Goal: Transaction & Acquisition: Purchase product/service

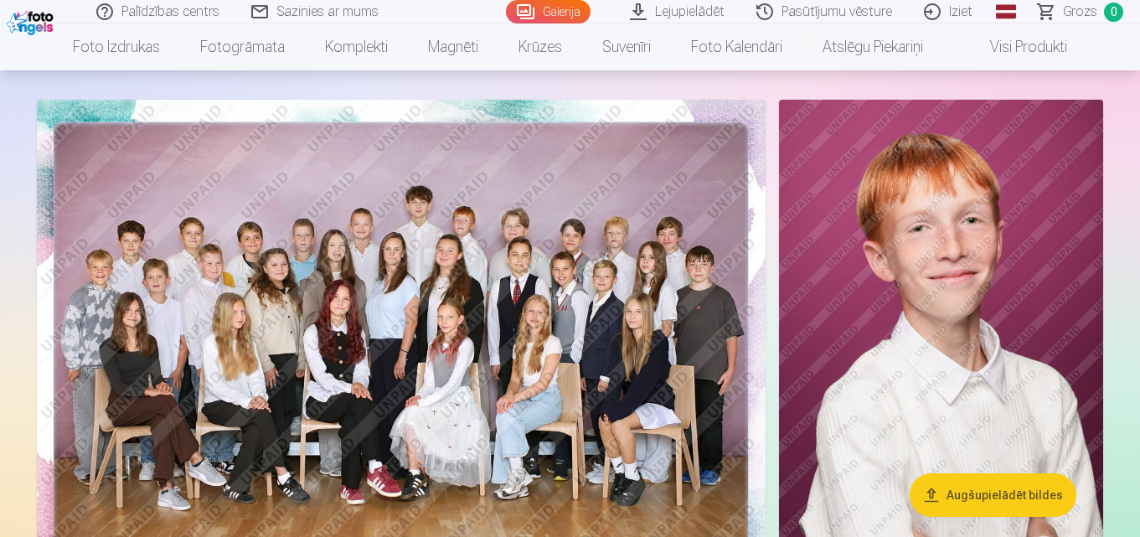
scroll to position [84, 0]
click at [463, 333] on img at bounding box center [401, 344] width 729 height 486
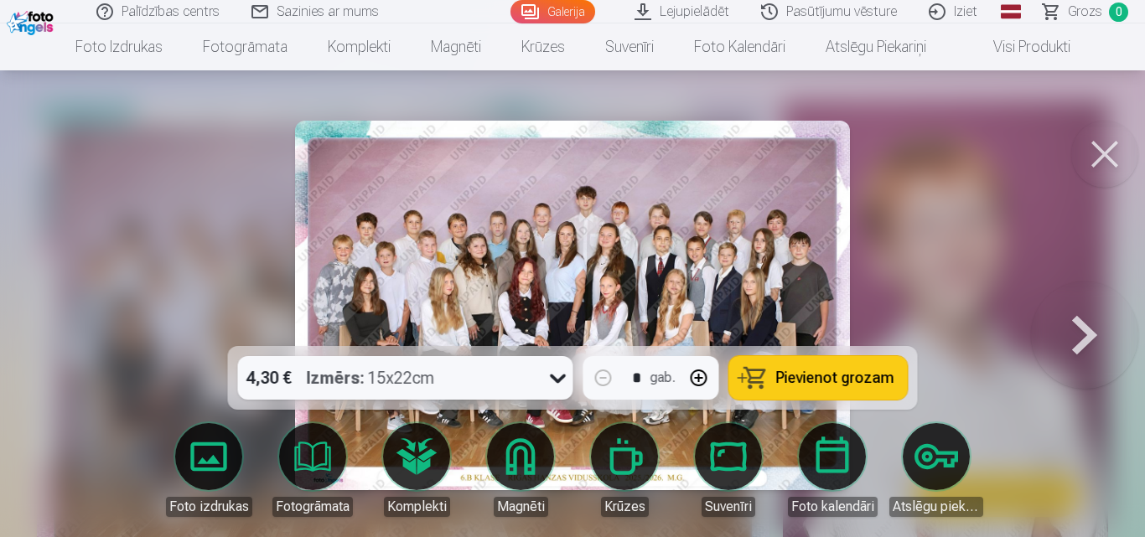
click at [1107, 142] on button at bounding box center [1104, 154] width 67 height 67
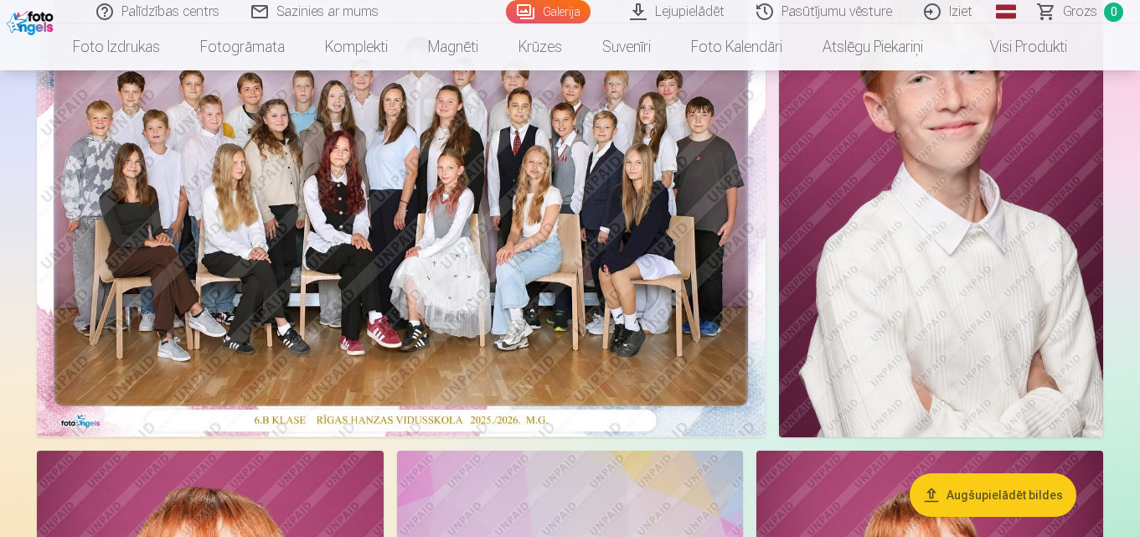
scroll to position [251, 0]
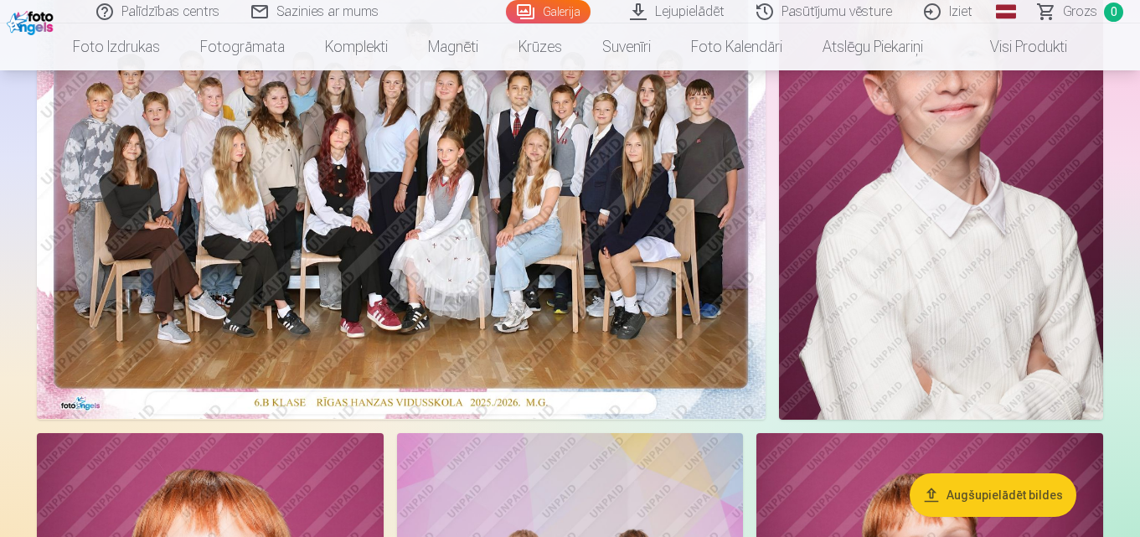
click at [483, 294] on img at bounding box center [401, 176] width 729 height 486
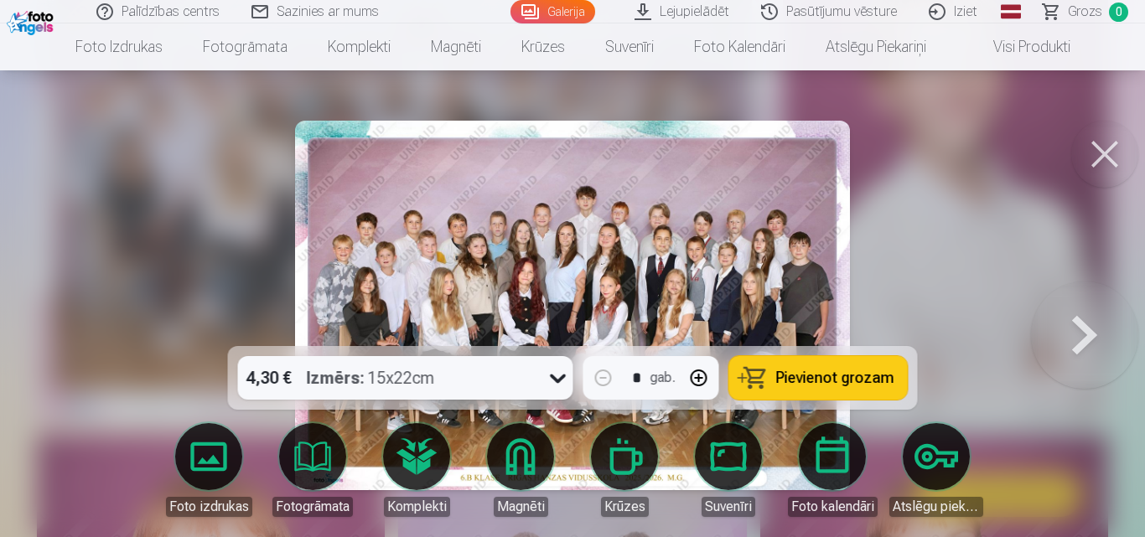
click at [837, 375] on span "Pievienot grozam" at bounding box center [835, 377] width 118 height 15
click at [1097, 155] on button at bounding box center [1104, 154] width 67 height 67
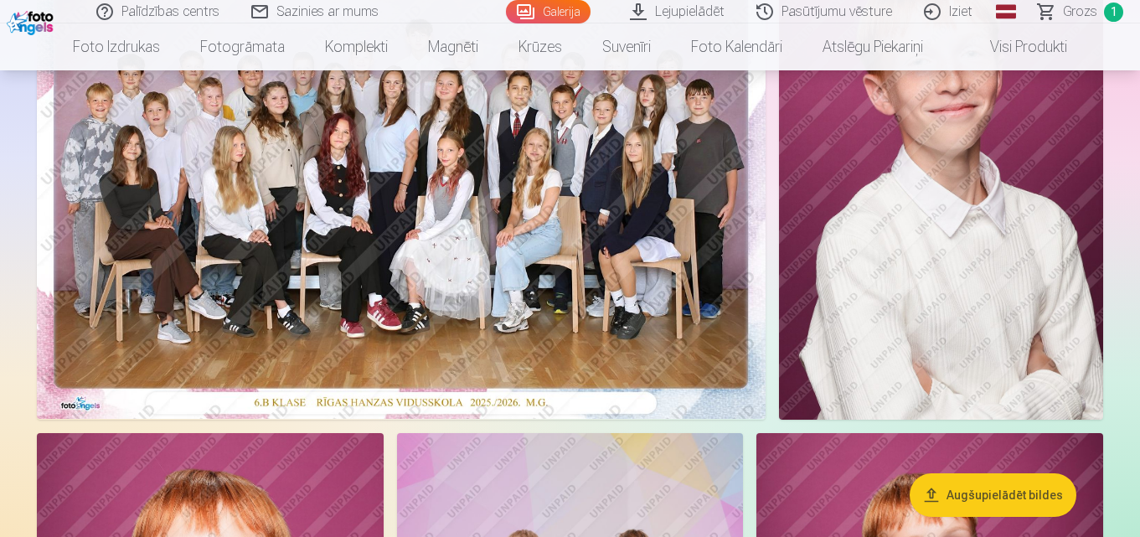
click at [949, 238] on img at bounding box center [941, 176] width 324 height 487
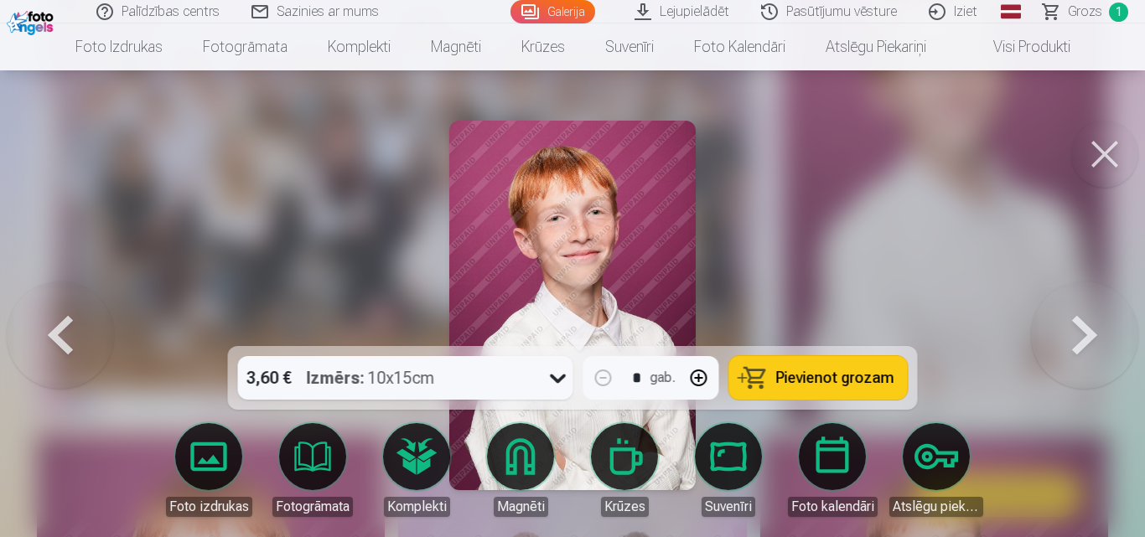
click at [1105, 152] on button at bounding box center [1104, 154] width 67 height 67
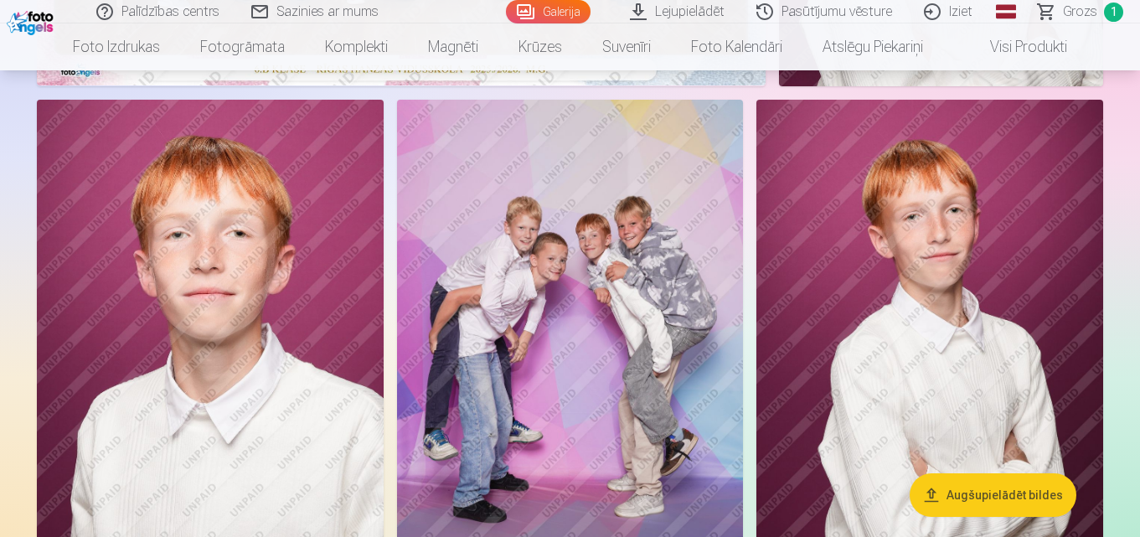
scroll to position [587, 0]
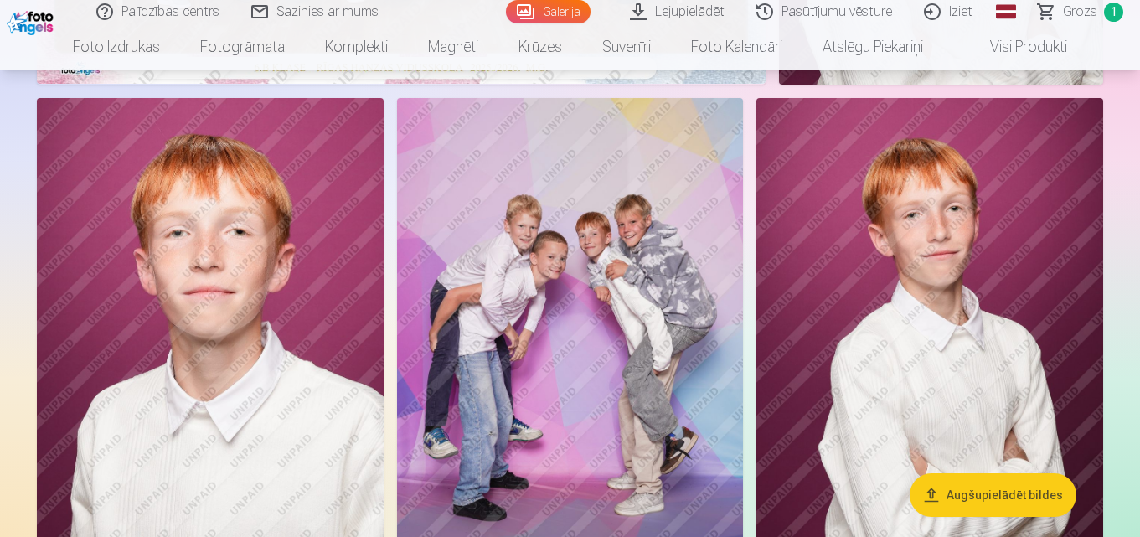
click at [613, 309] on img at bounding box center [570, 358] width 347 height 520
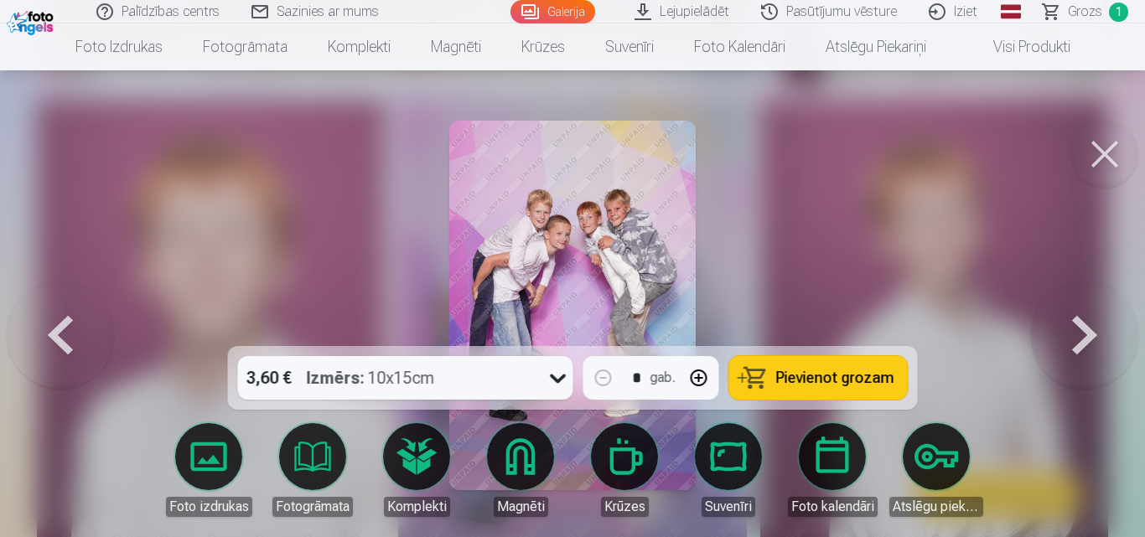
click at [787, 379] on span "Pievienot grozam" at bounding box center [835, 377] width 118 height 15
click at [1102, 157] on button at bounding box center [1104, 154] width 67 height 67
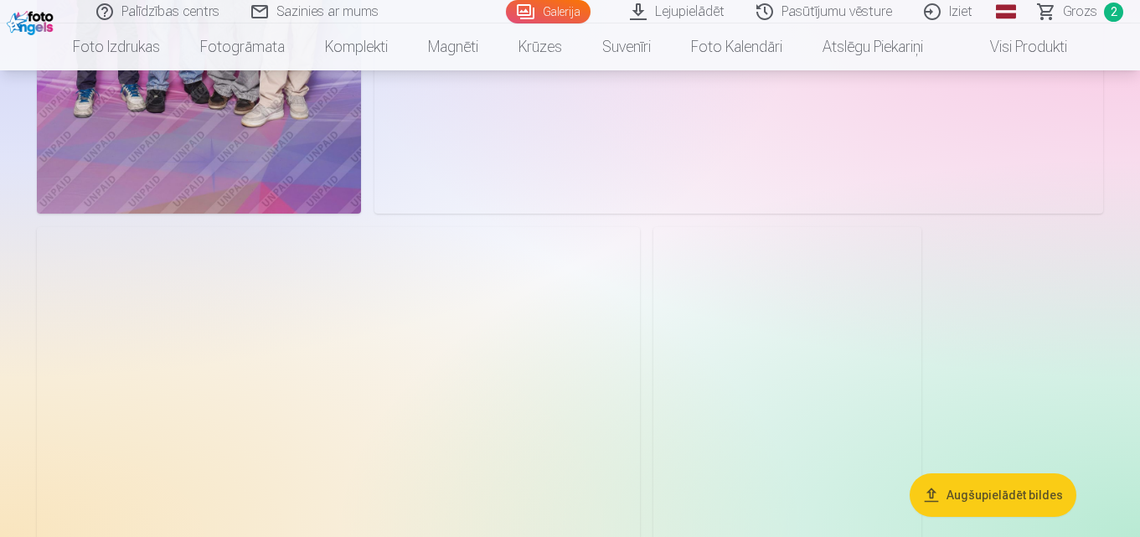
scroll to position [2514, 0]
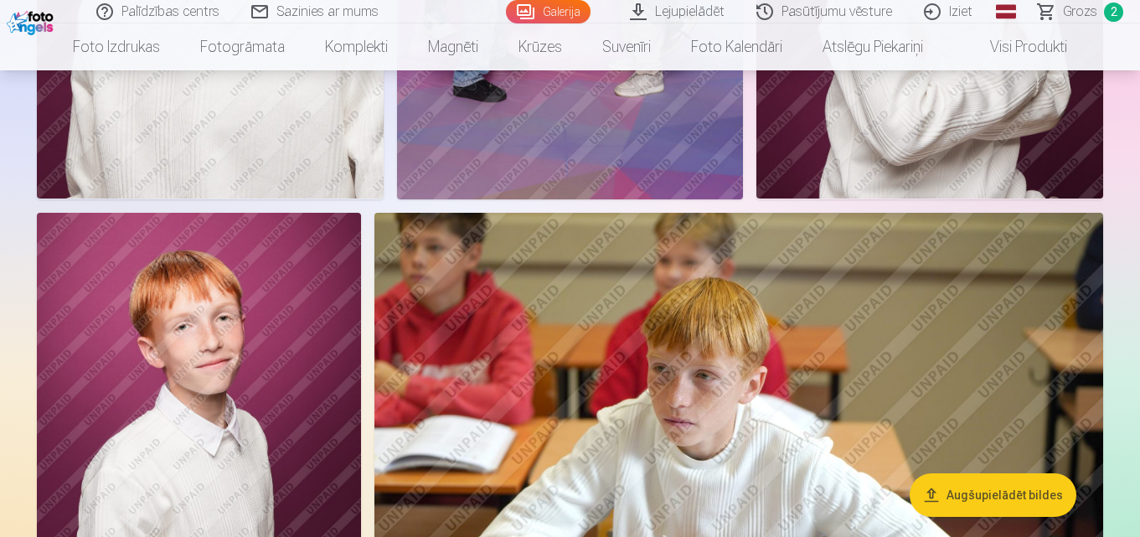
click at [734, 371] on img at bounding box center [739, 456] width 729 height 486
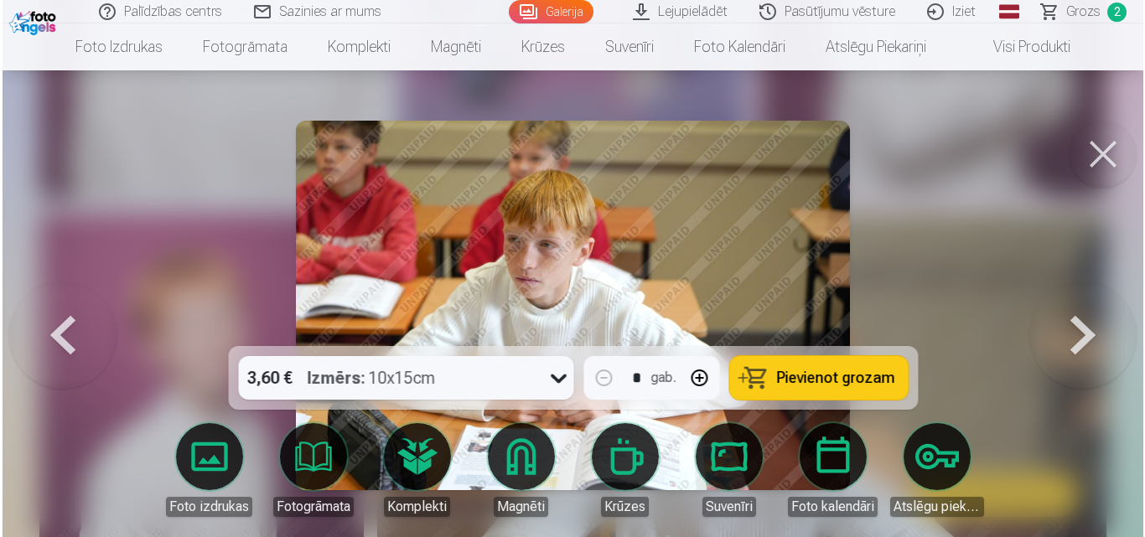
scroll to position [1007, 0]
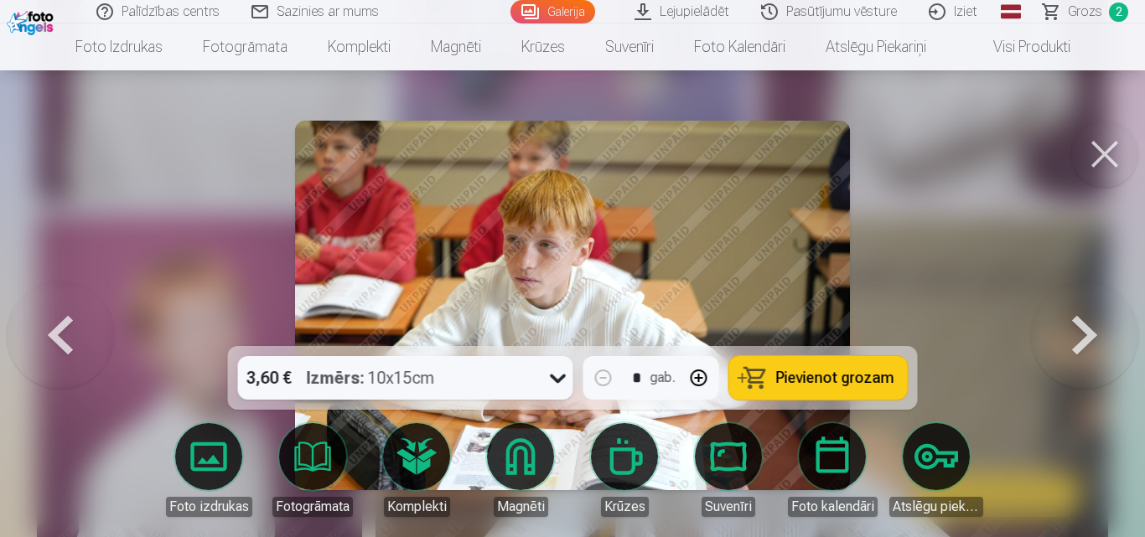
click at [835, 378] on span "Pievienot grozam" at bounding box center [835, 377] width 118 height 15
click at [1098, 153] on button at bounding box center [1104, 154] width 67 height 67
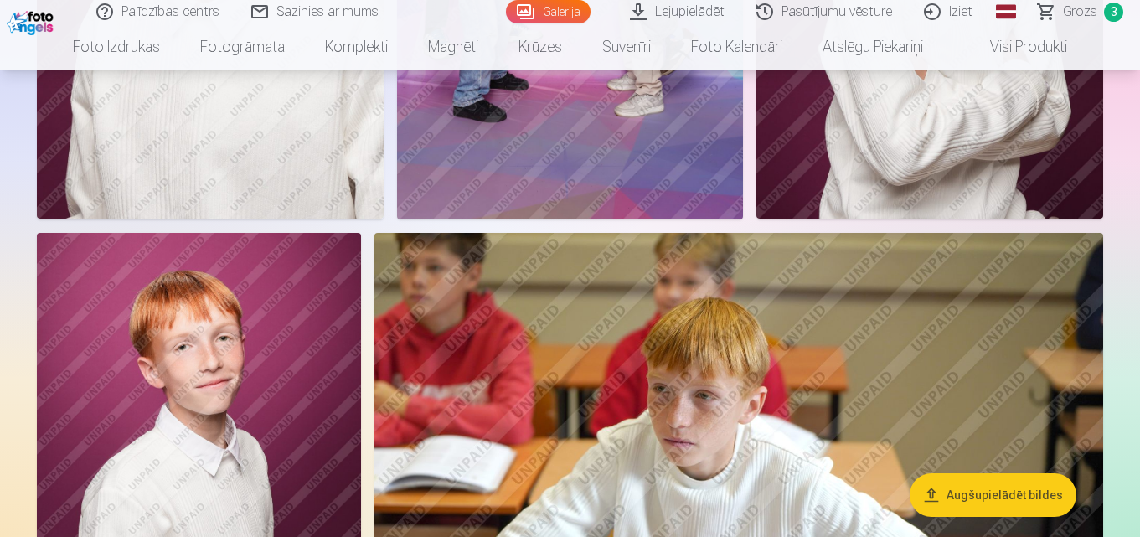
scroll to position [1173, 0]
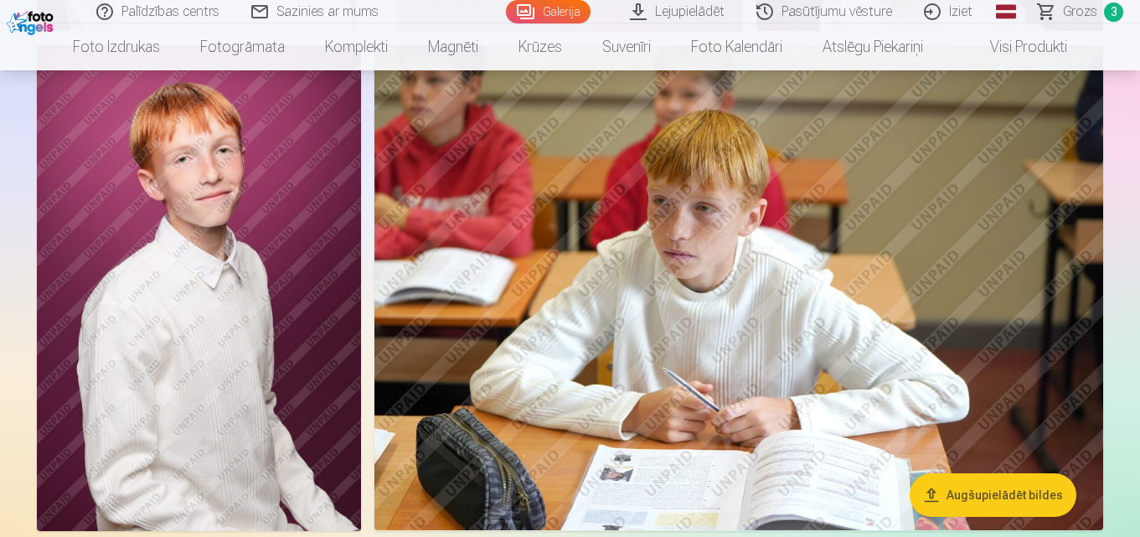
click at [225, 281] on img at bounding box center [199, 288] width 324 height 486
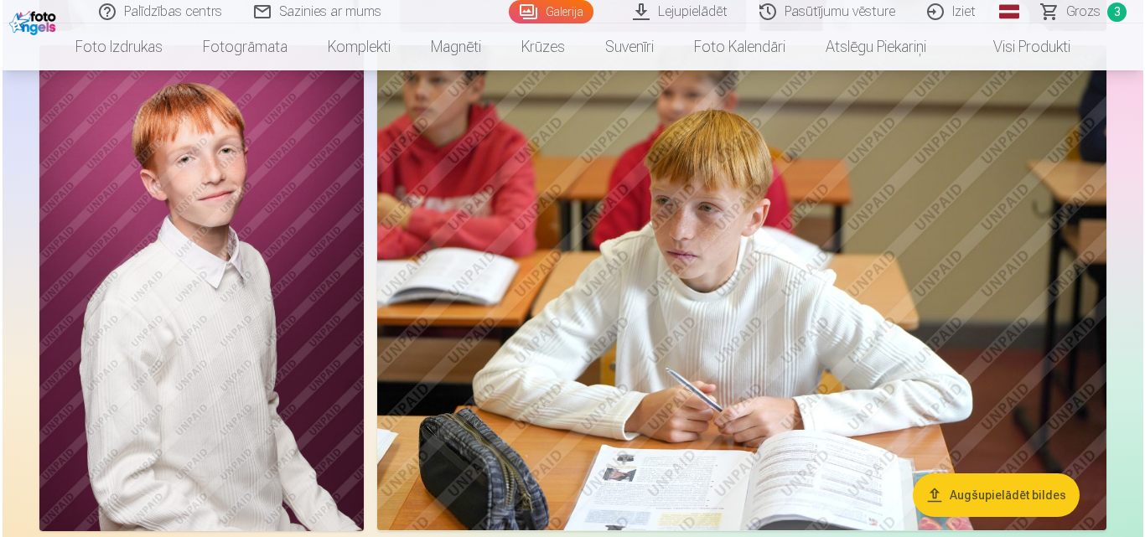
scroll to position [1175, 0]
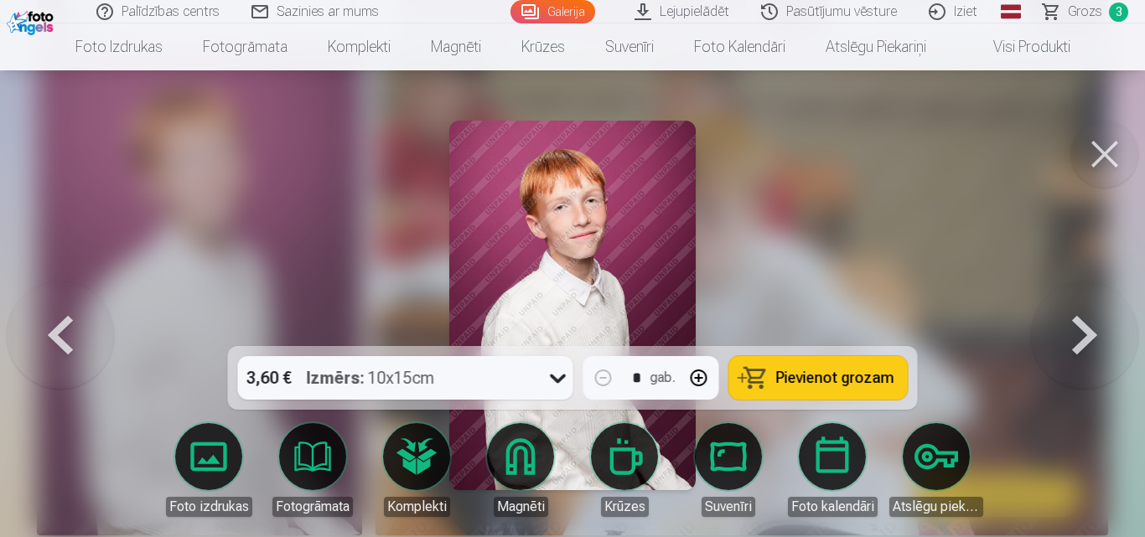
click at [1088, 163] on button at bounding box center [1104, 154] width 67 height 67
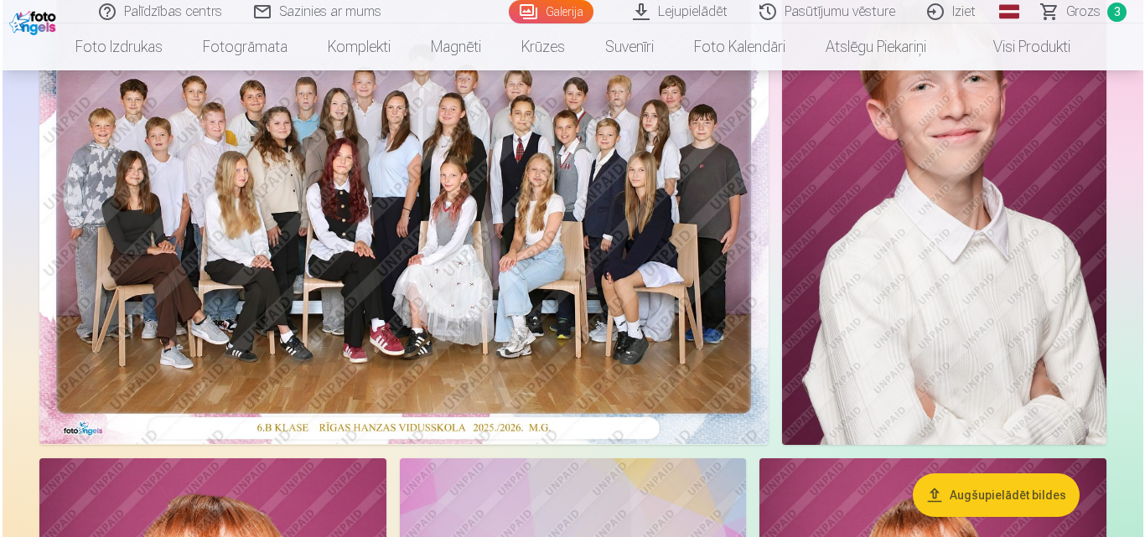
scroll to position [251, 0]
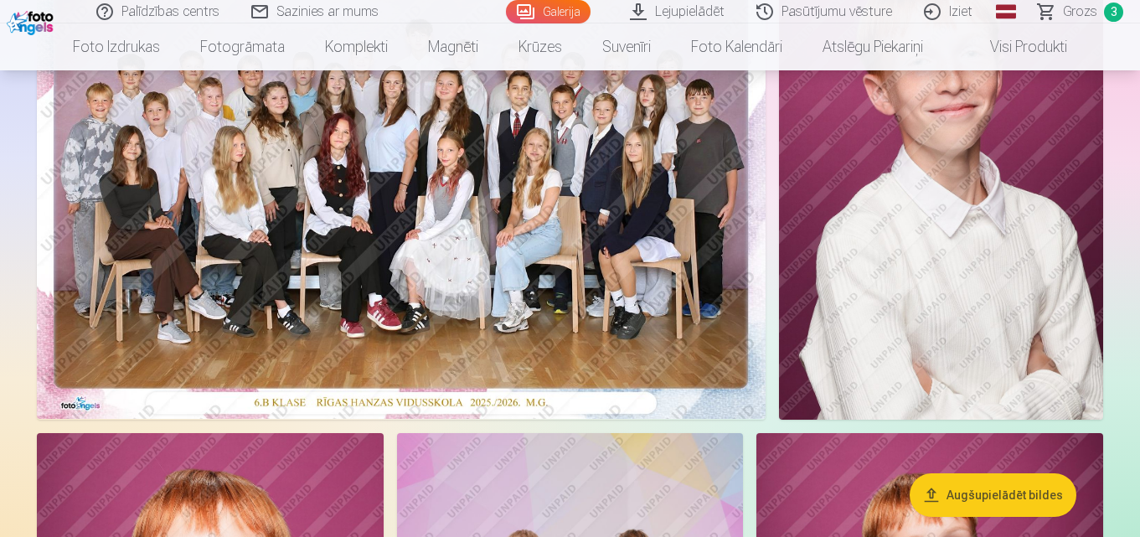
click at [898, 235] on img at bounding box center [941, 176] width 324 height 487
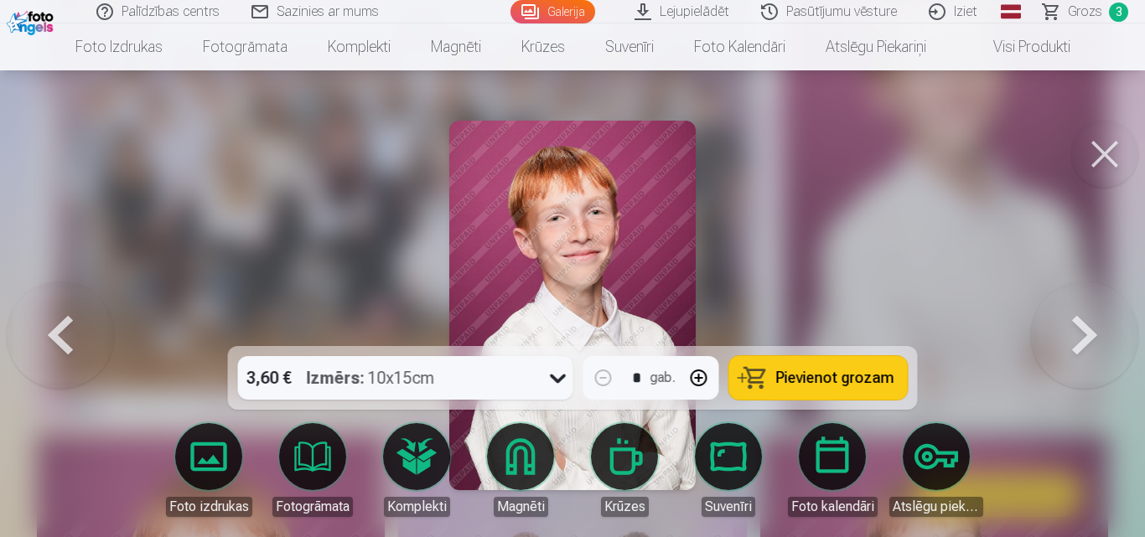
click at [1080, 9] on span "Grozs" at bounding box center [1085, 12] width 34 height 20
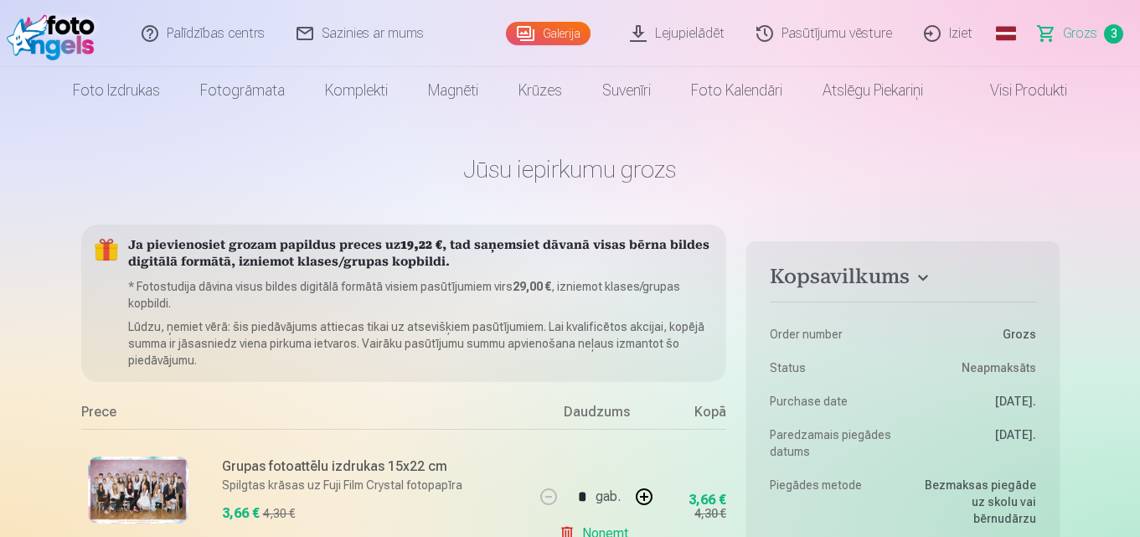
click at [687, 28] on link "Lejupielādēt" at bounding box center [678, 33] width 127 height 67
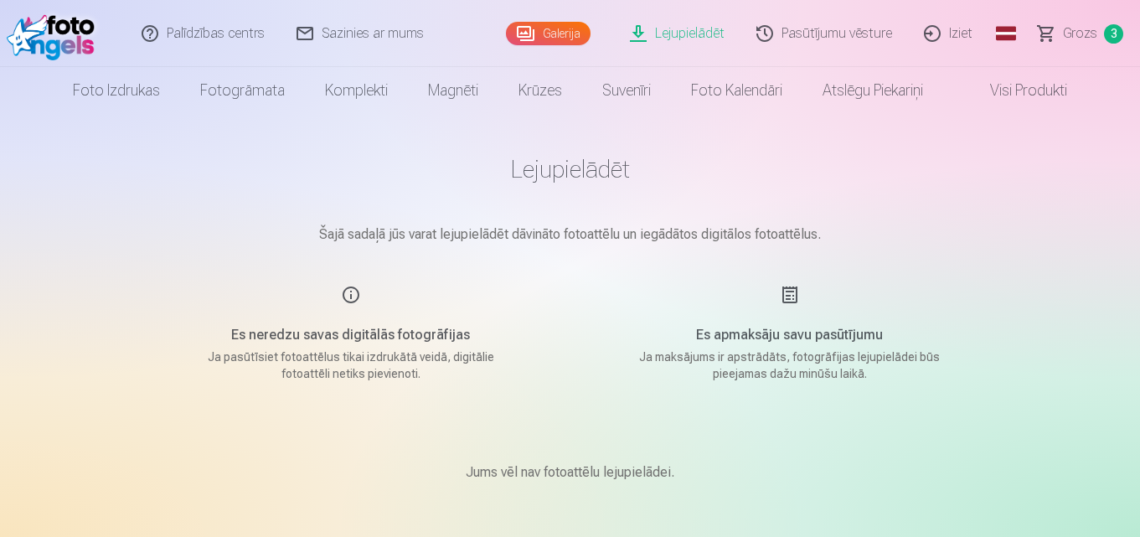
click at [563, 30] on link "Galerija" at bounding box center [548, 33] width 85 height 23
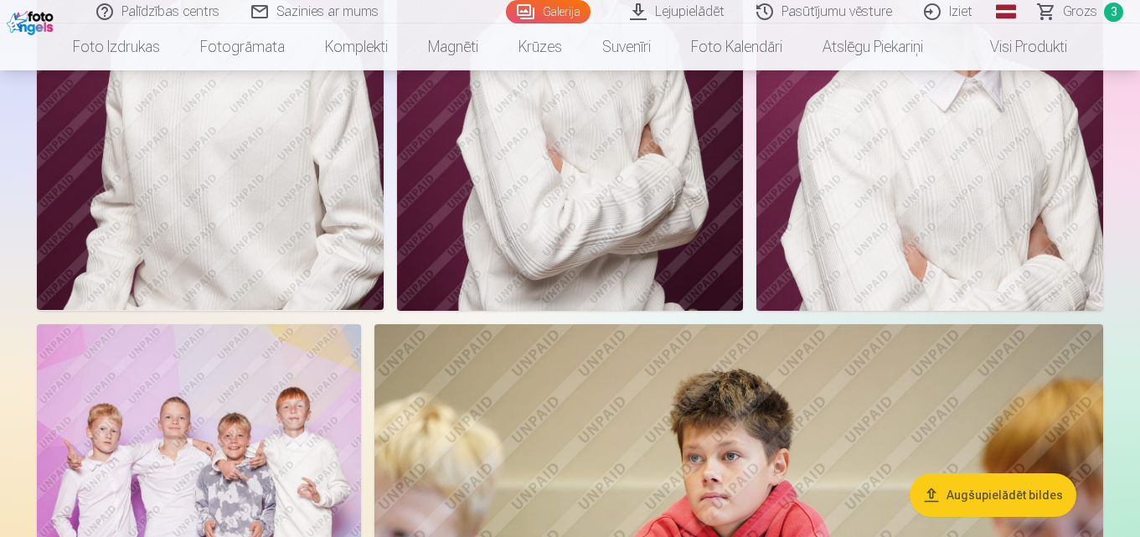
scroll to position [1676, 0]
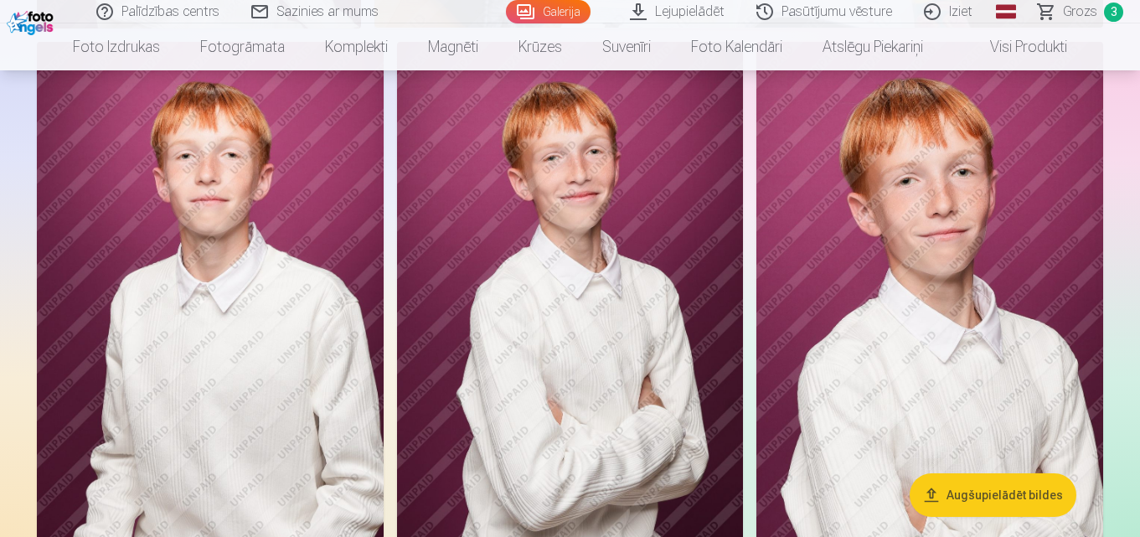
click at [928, 280] on img at bounding box center [930, 302] width 347 height 520
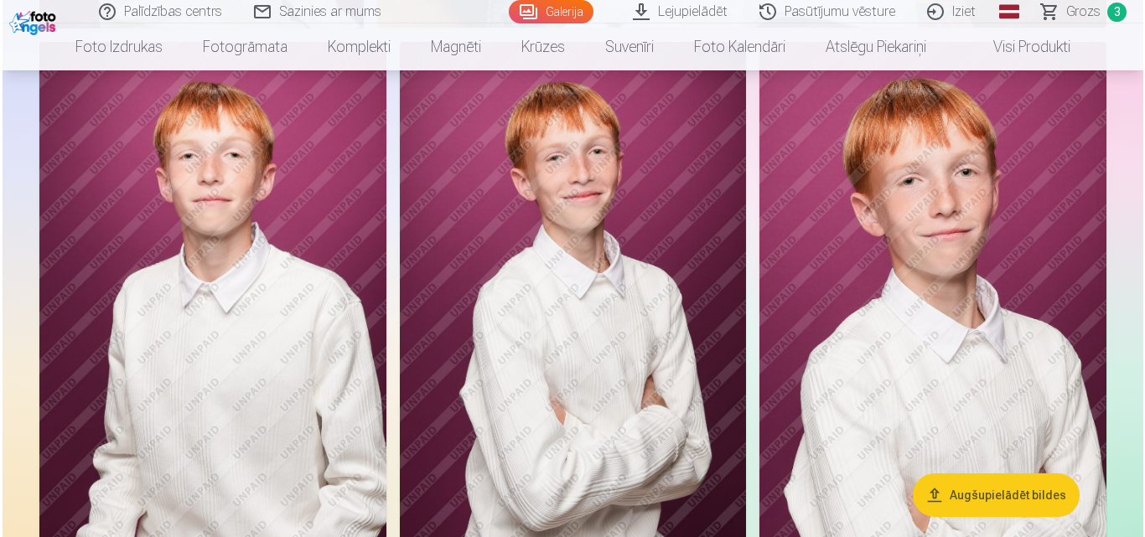
scroll to position [1679, 0]
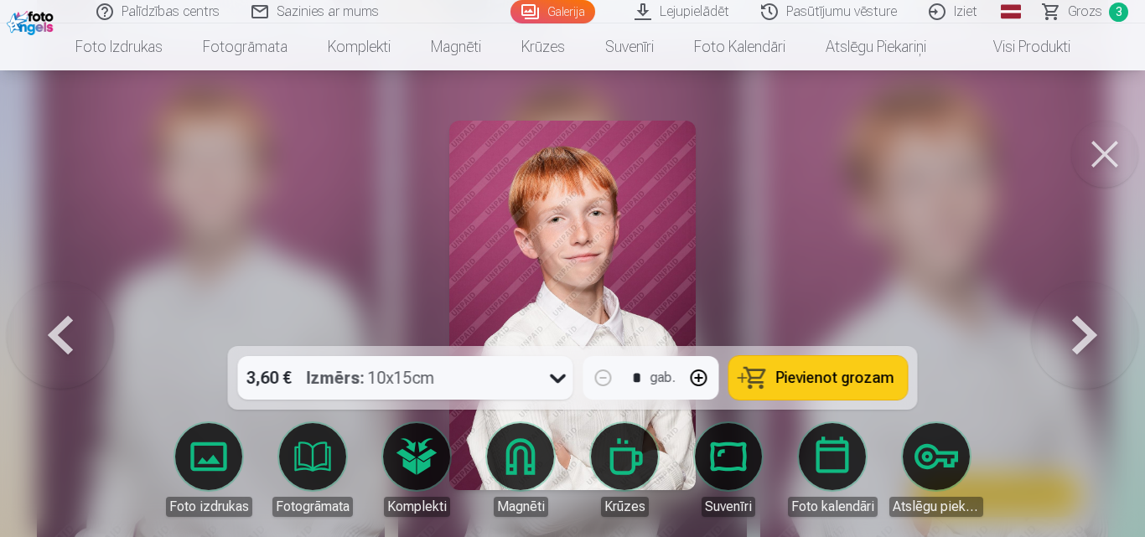
click at [1089, 154] on button at bounding box center [1104, 154] width 67 height 67
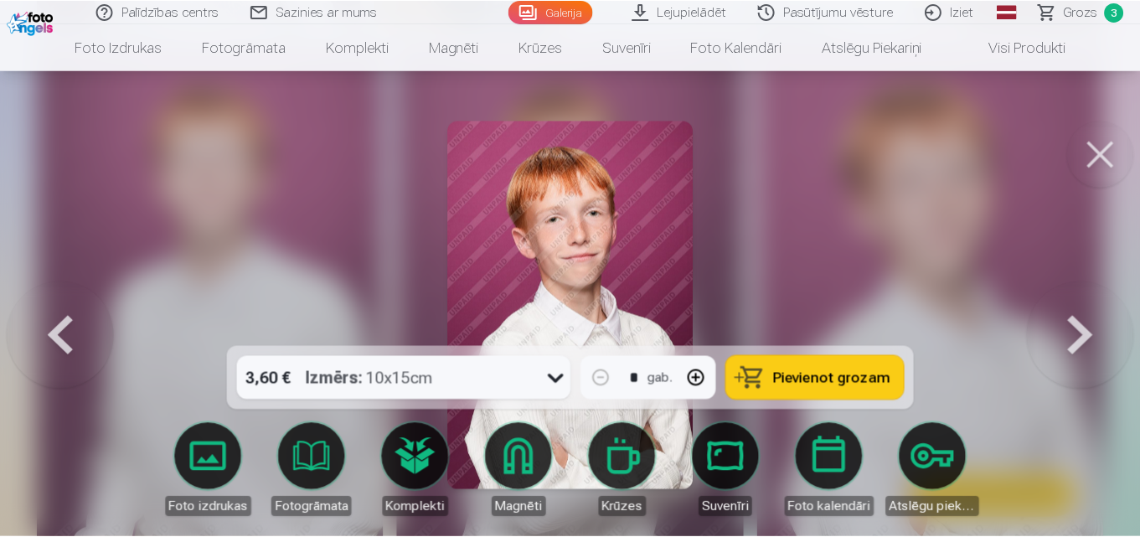
scroll to position [1676, 0]
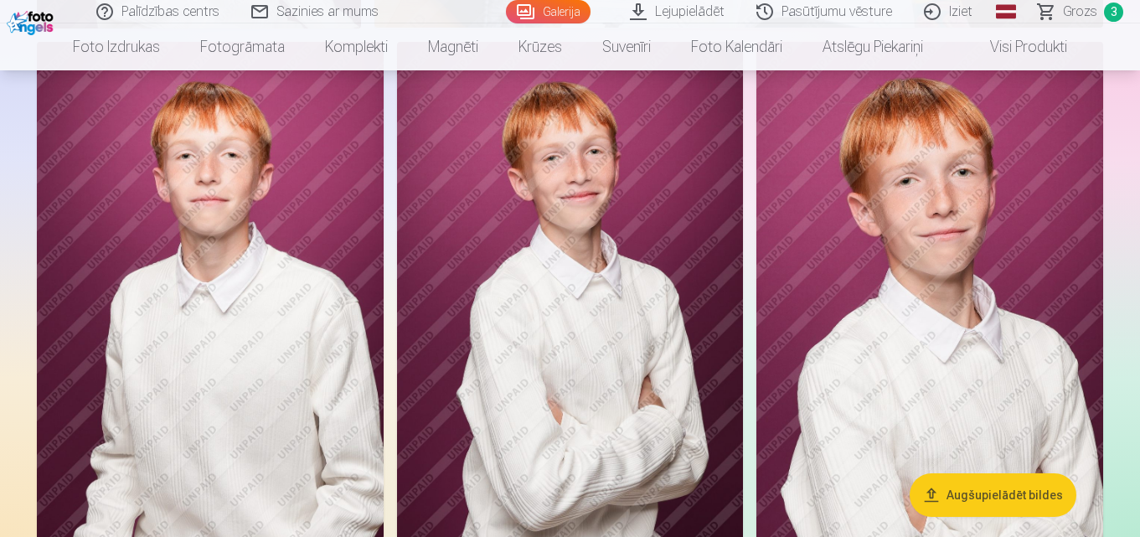
click at [235, 288] on img at bounding box center [210, 302] width 347 height 520
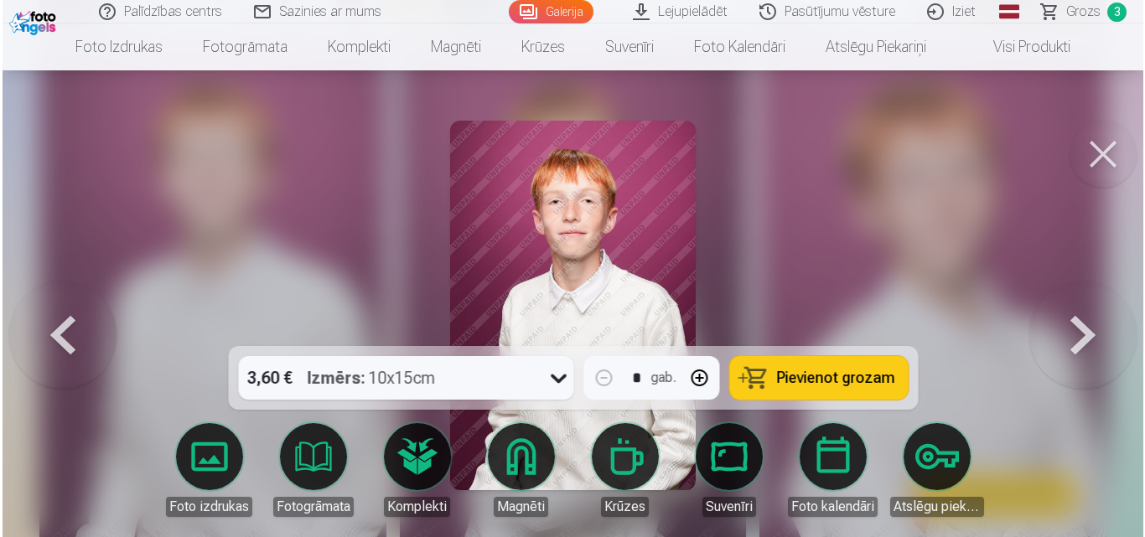
scroll to position [1679, 0]
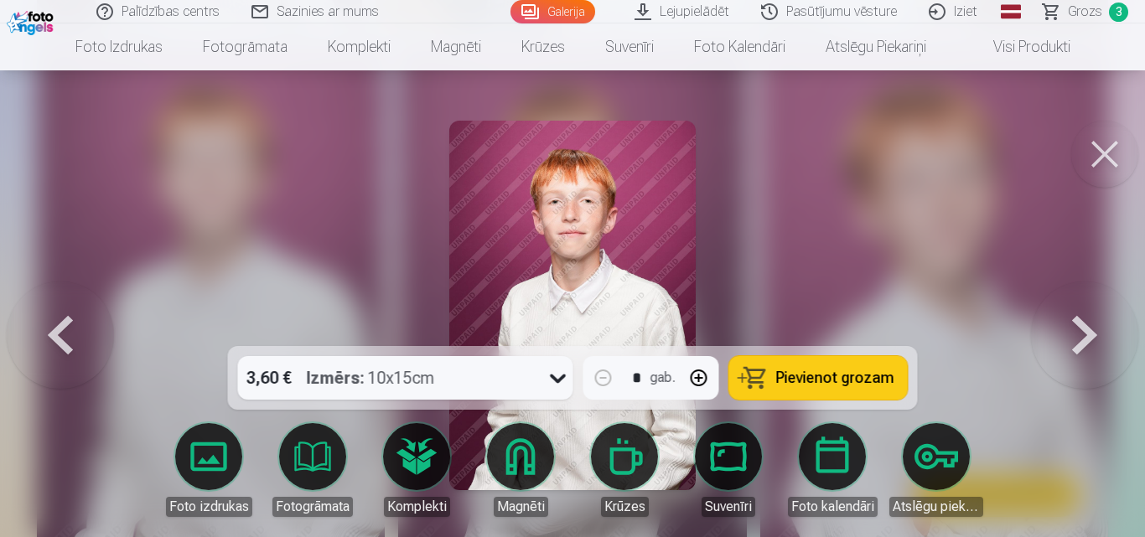
click at [1100, 162] on button at bounding box center [1104, 154] width 67 height 67
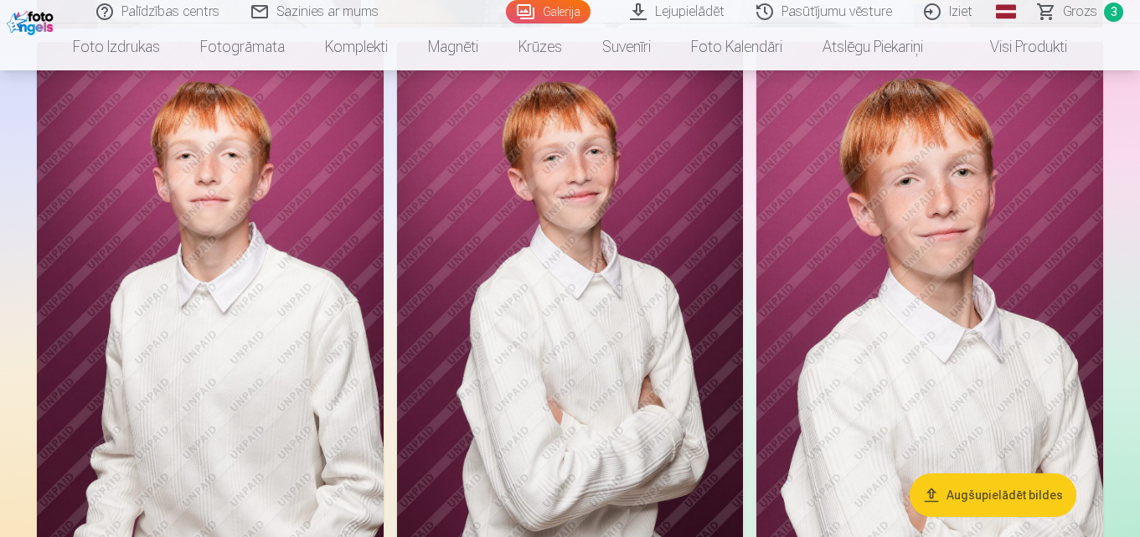
click at [462, 407] on img at bounding box center [570, 302] width 347 height 520
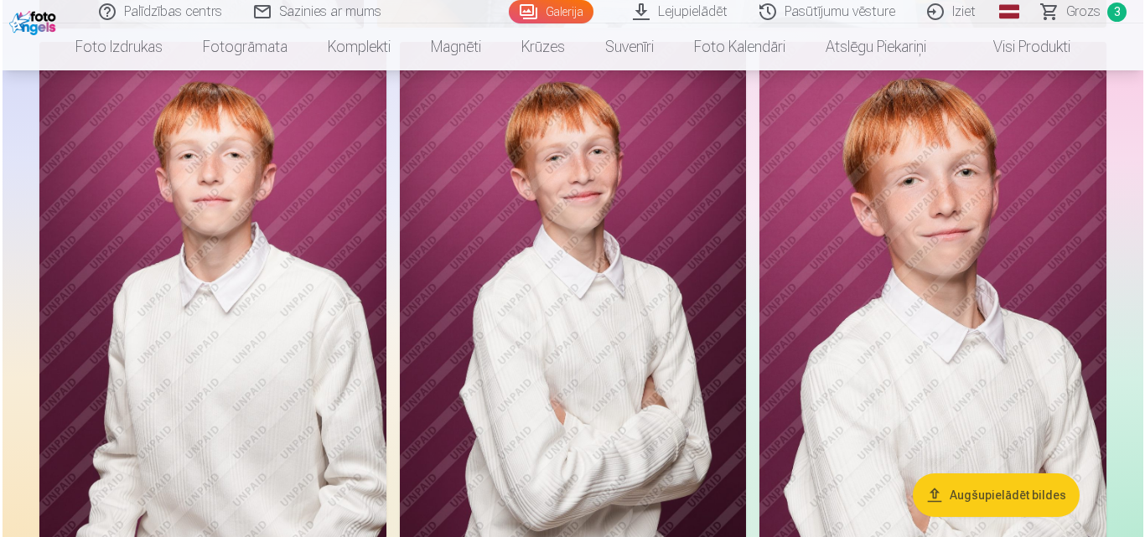
scroll to position [1679, 0]
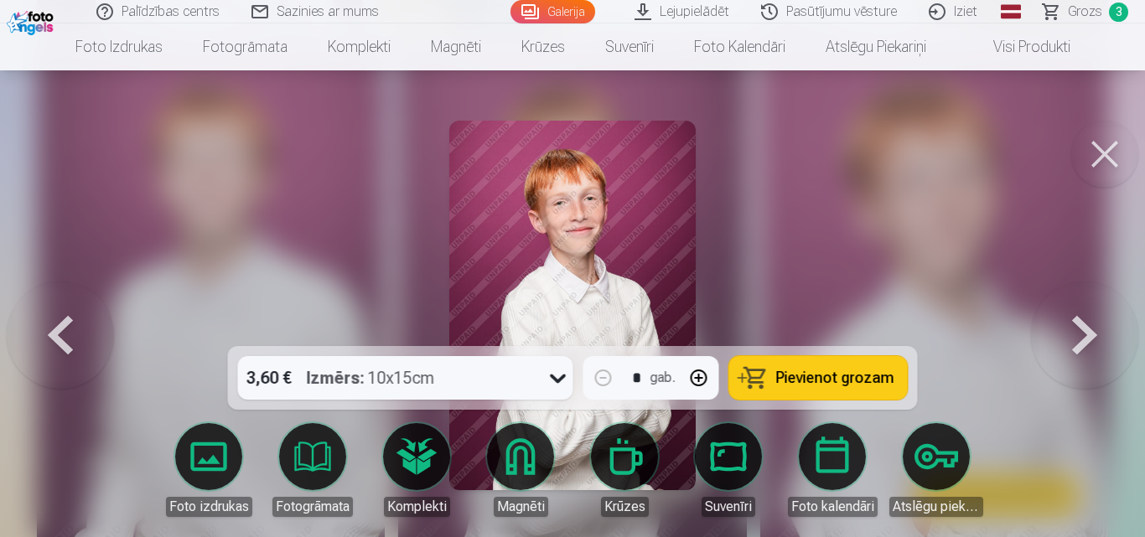
click at [808, 374] on span "Pievienot grozam" at bounding box center [835, 377] width 118 height 15
click at [799, 8] on link "Pasūtījumu vēsture" at bounding box center [830, 11] width 168 height 23
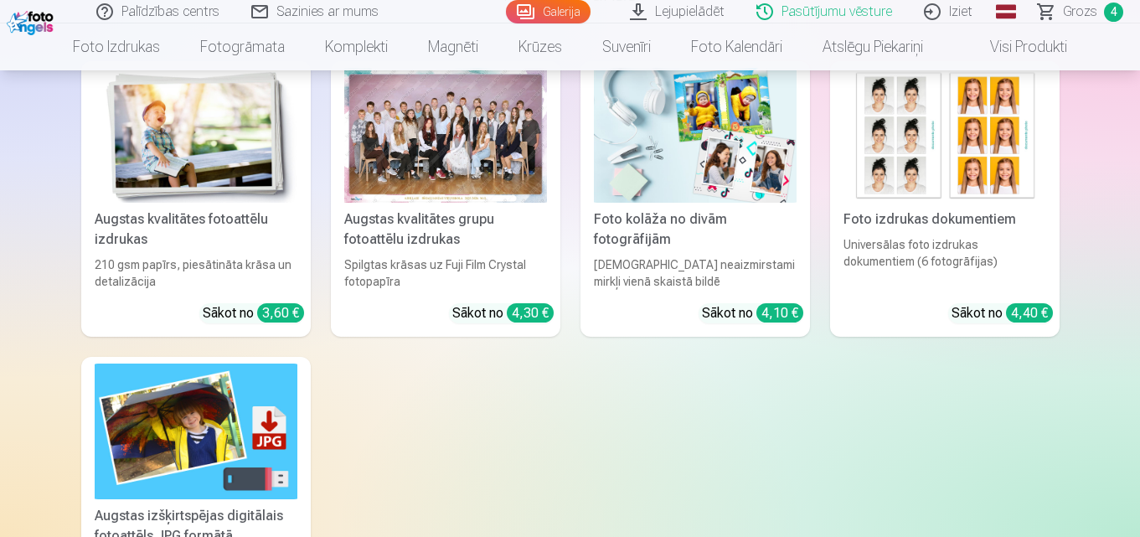
click at [964, 14] on link "Iziet" at bounding box center [949, 11] width 80 height 23
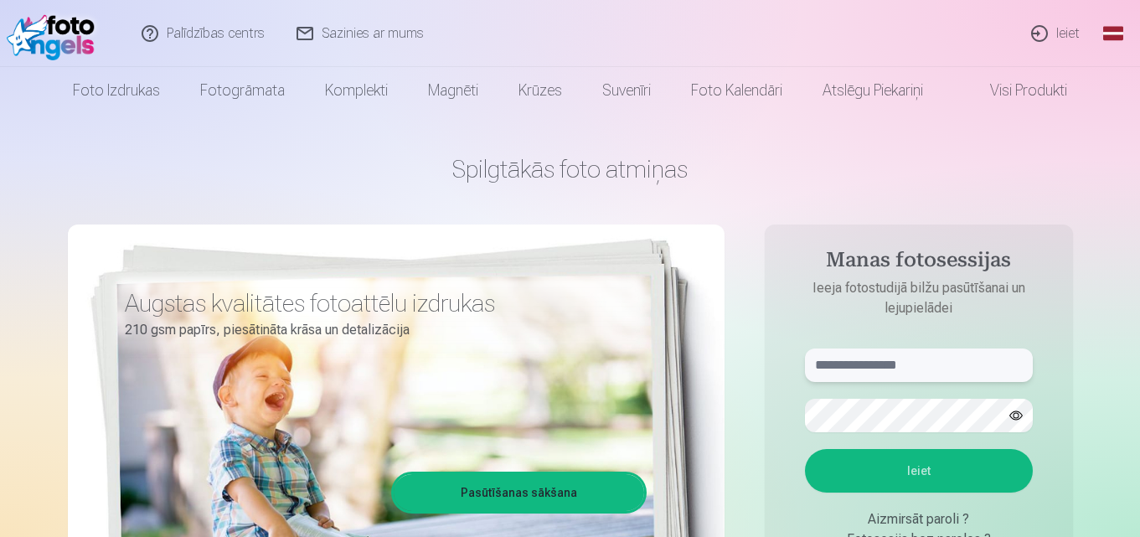
type input "**********"
click at [1057, 31] on link "Ieiet" at bounding box center [1056, 33] width 80 height 67
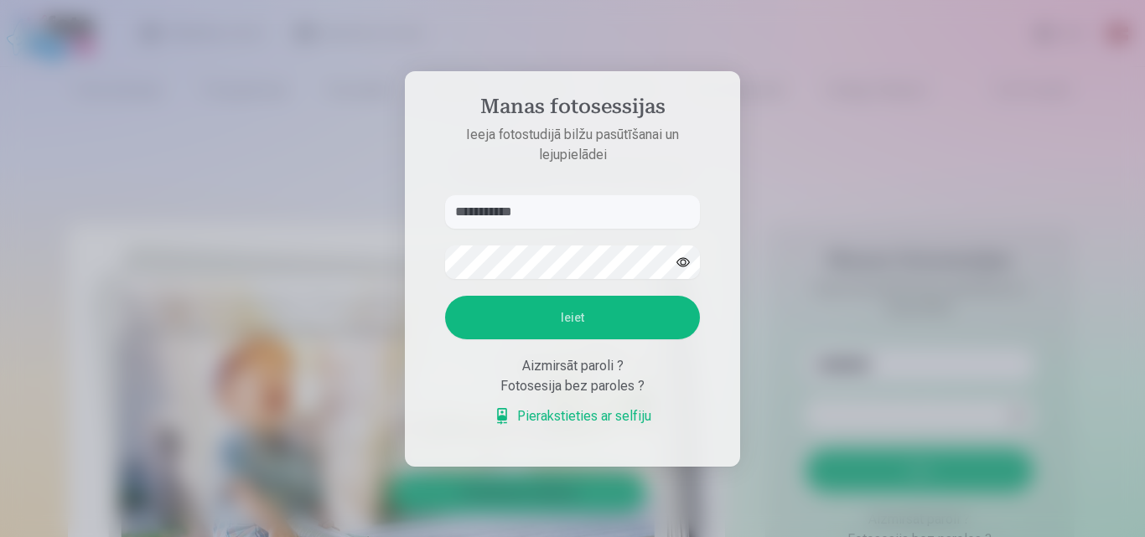
drag, startPoint x: 559, startPoint y: 213, endPoint x: 344, endPoint y: 208, distance: 215.4
click at [344, 536] on div "**********" at bounding box center [570, 537] width 1140 height 0
type input "******"
click at [367, 536] on div "Manas fotosessijas Ieeja fotostudijā bilžu pasūtīšanai un lejupielādei ****** I…" at bounding box center [570, 537] width 1140 height 0
click at [465, 325] on button "Ieiet" at bounding box center [572, 318] width 255 height 44
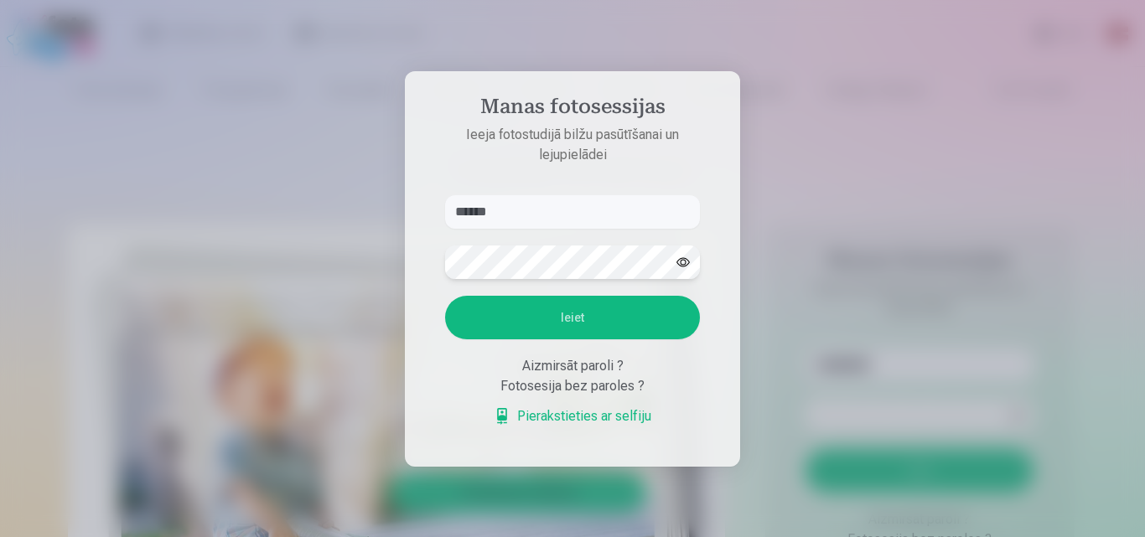
click at [422, 247] on aside "Manas fotosessijas Ieeja fotostudijā bilžu pasūtīšanai un lejupielādei ****** K…" at bounding box center [572, 269] width 335 height 396
click at [483, 318] on button "Ieiet" at bounding box center [572, 318] width 255 height 44
drag, startPoint x: 515, startPoint y: 215, endPoint x: 202, endPoint y: 209, distance: 312.6
click at [202, 536] on div "Manas fotosessijas Ieeja fotostudijā bilžu pasūtīšanai un lejupielādei ****** K…" at bounding box center [570, 537] width 1140 height 0
type input "**********"
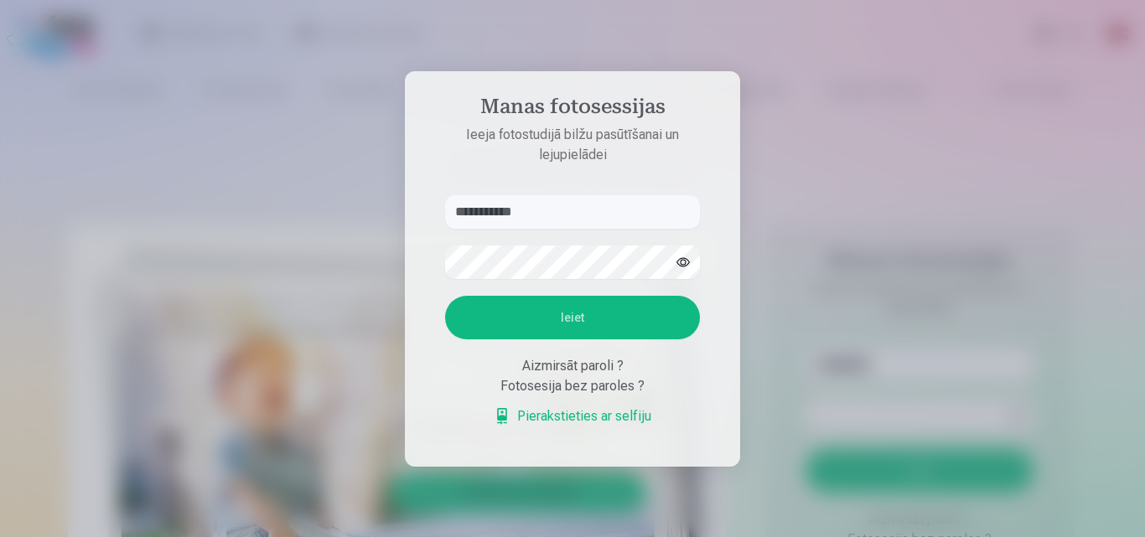
click at [586, 318] on button "Ieiet" at bounding box center [572, 318] width 255 height 44
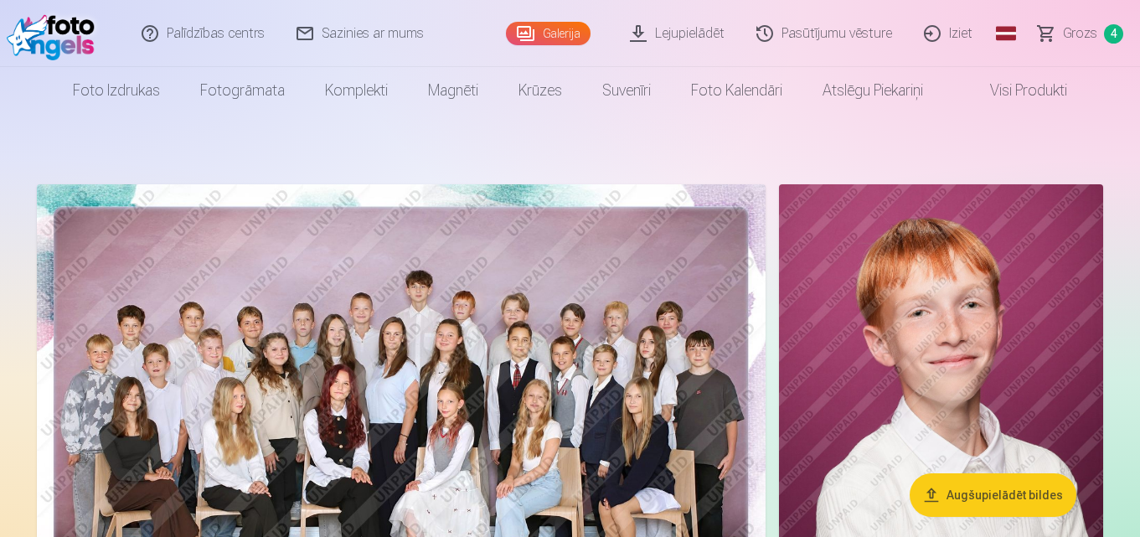
click at [1090, 37] on span "Grozs" at bounding box center [1080, 33] width 34 height 20
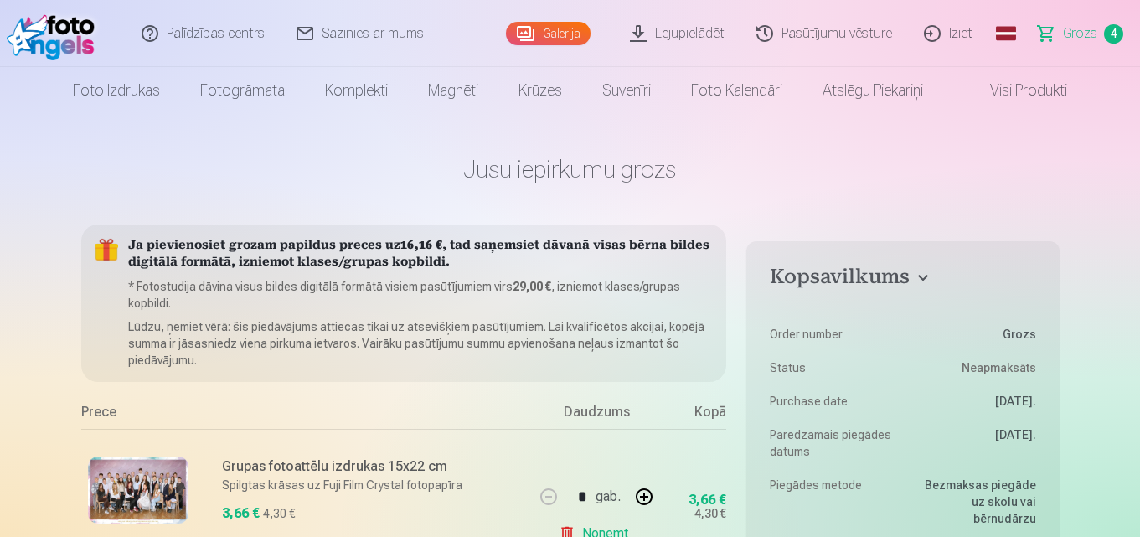
click at [1071, 30] on span "Grozs" at bounding box center [1080, 33] width 34 height 20
click at [1090, 36] on span "Grozs" at bounding box center [1080, 33] width 34 height 20
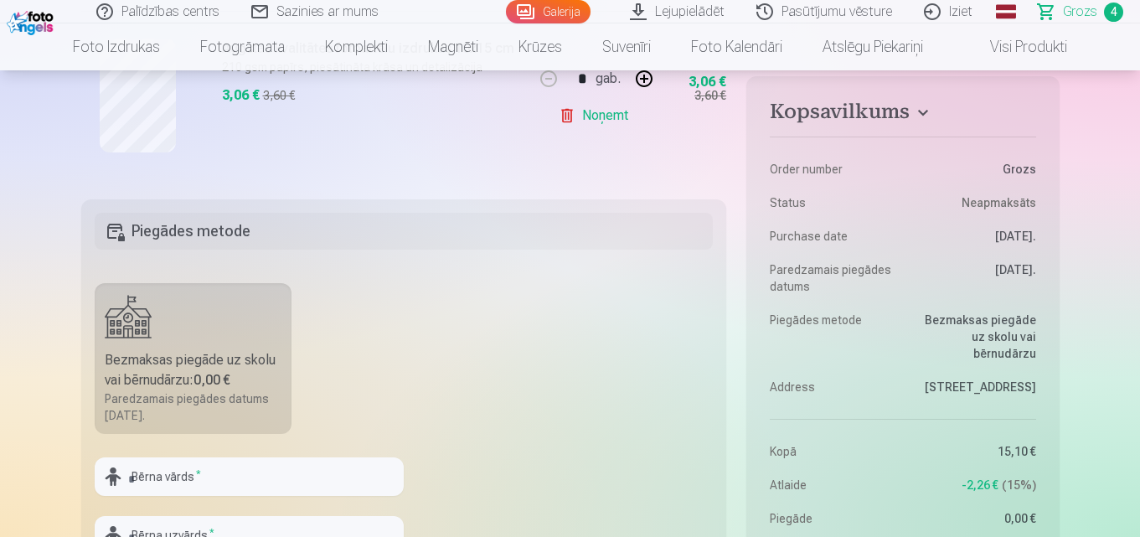
scroll to position [1089, 0]
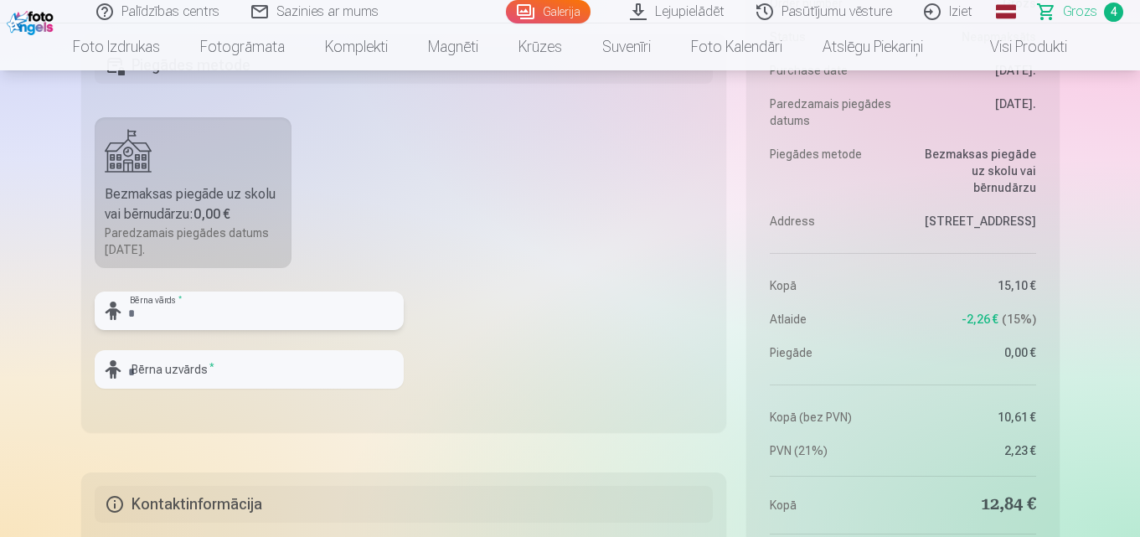
click at [297, 315] on input "text" at bounding box center [249, 311] width 309 height 39
type input "*"
type input "*******"
click at [234, 365] on input "text" at bounding box center [249, 369] width 309 height 39
type input "*****"
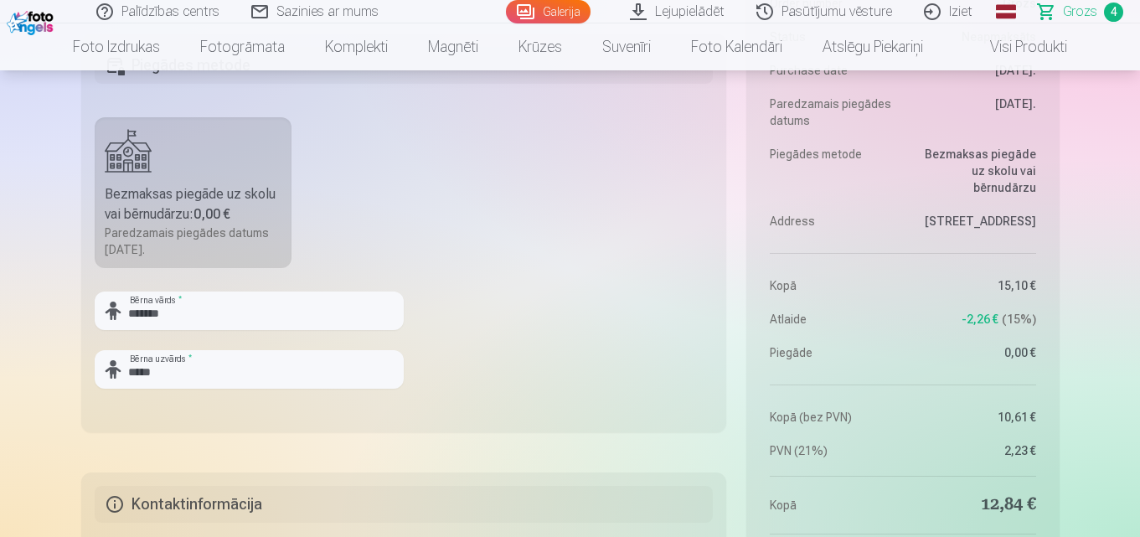
click at [577, 209] on fieldset "Piegādes metode Bezmaksas piegāde uz skolu vai bērnudārzu : 0,00 € Paredzamais …" at bounding box center [404, 233] width 646 height 399
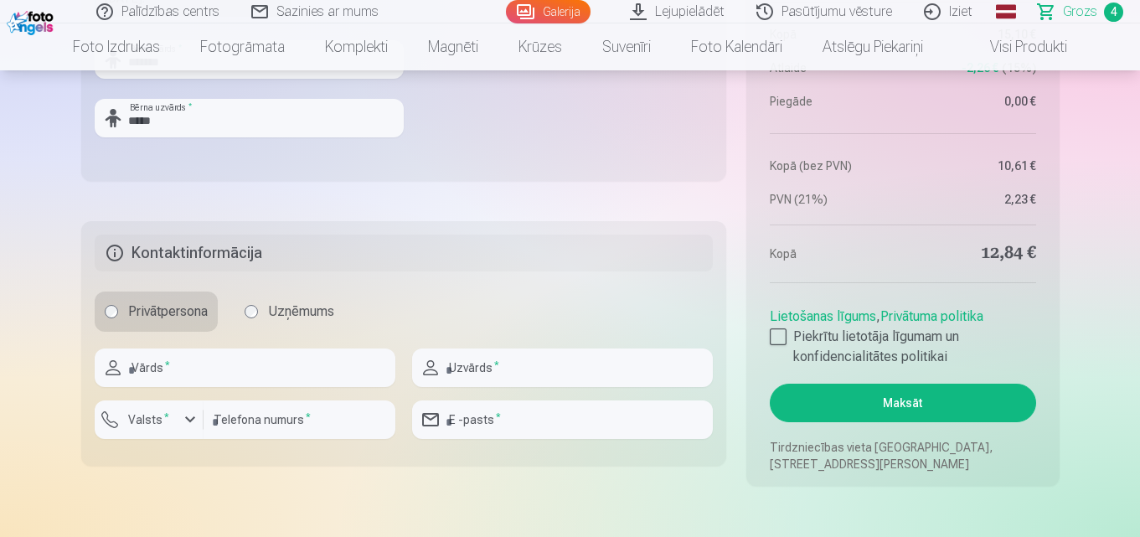
scroll to position [1508, 0]
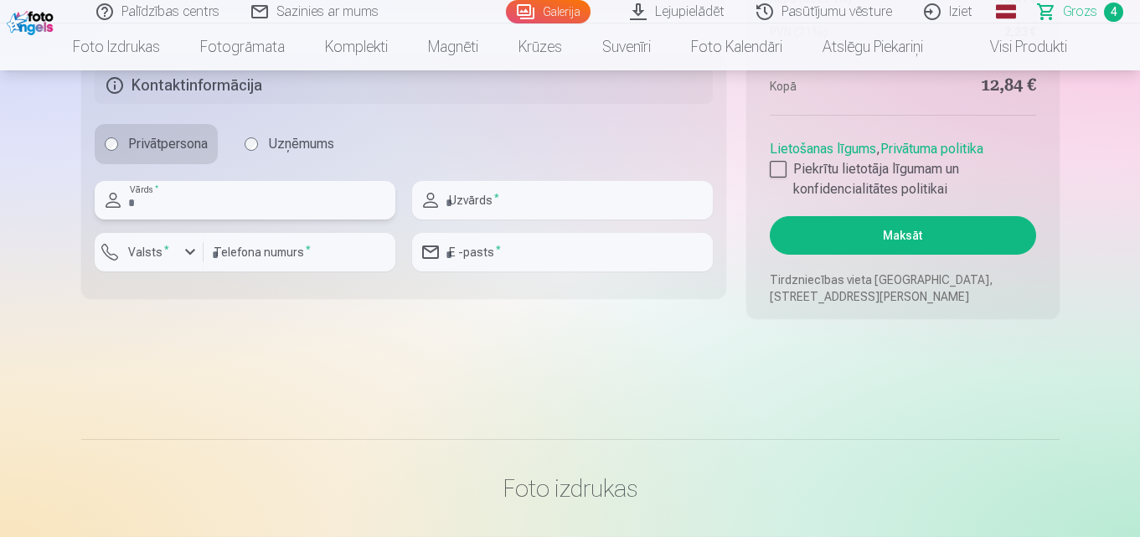
click at [303, 199] on input "text" at bounding box center [245, 200] width 301 height 39
type input "*****"
type input "********"
type input "**********"
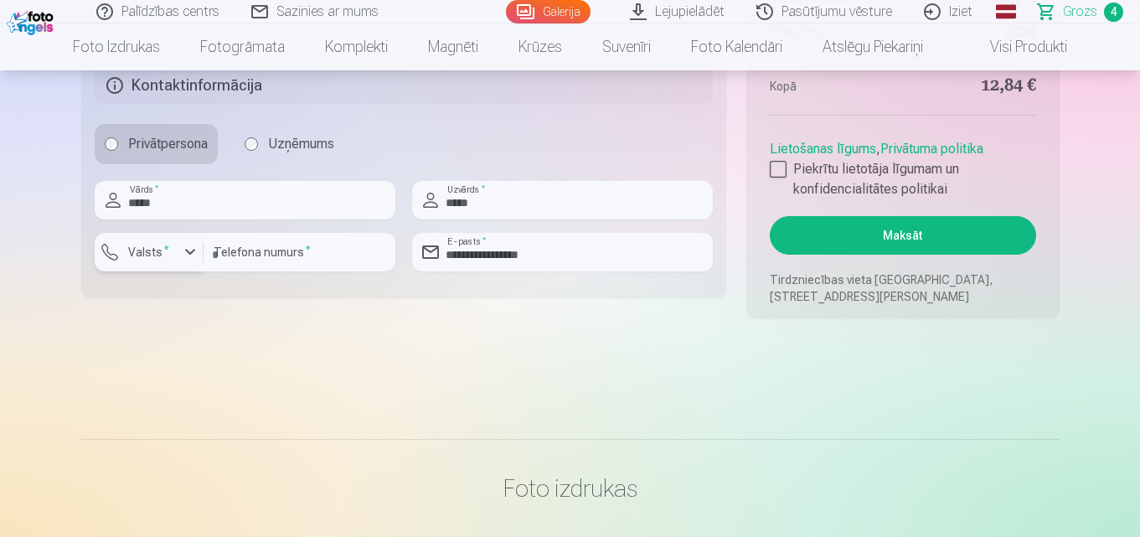
click at [187, 251] on div "button" at bounding box center [190, 252] width 20 height 20
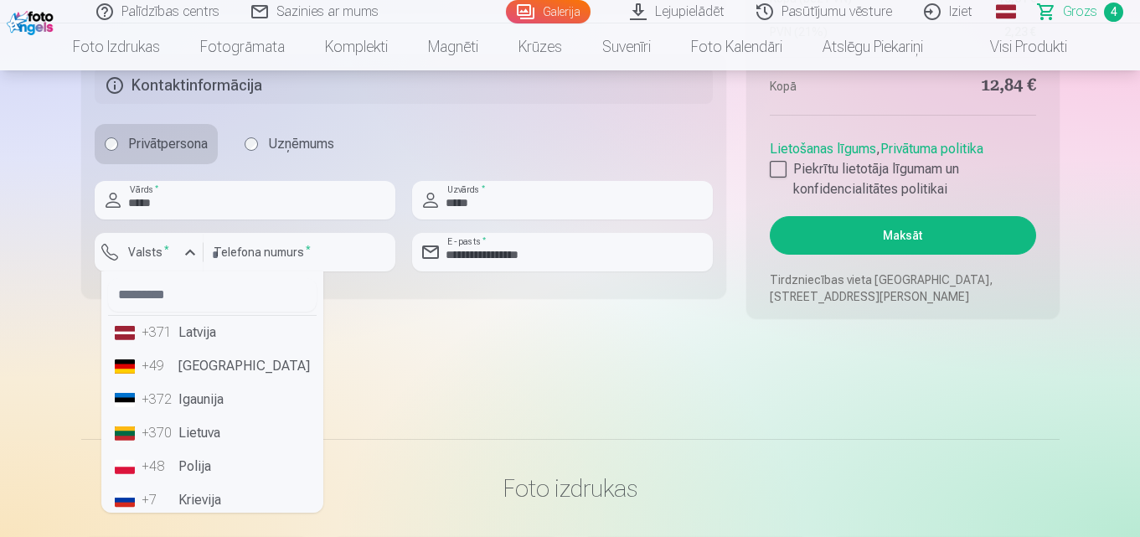
click at [198, 343] on li "+371 Latvija" at bounding box center [212, 333] width 209 height 34
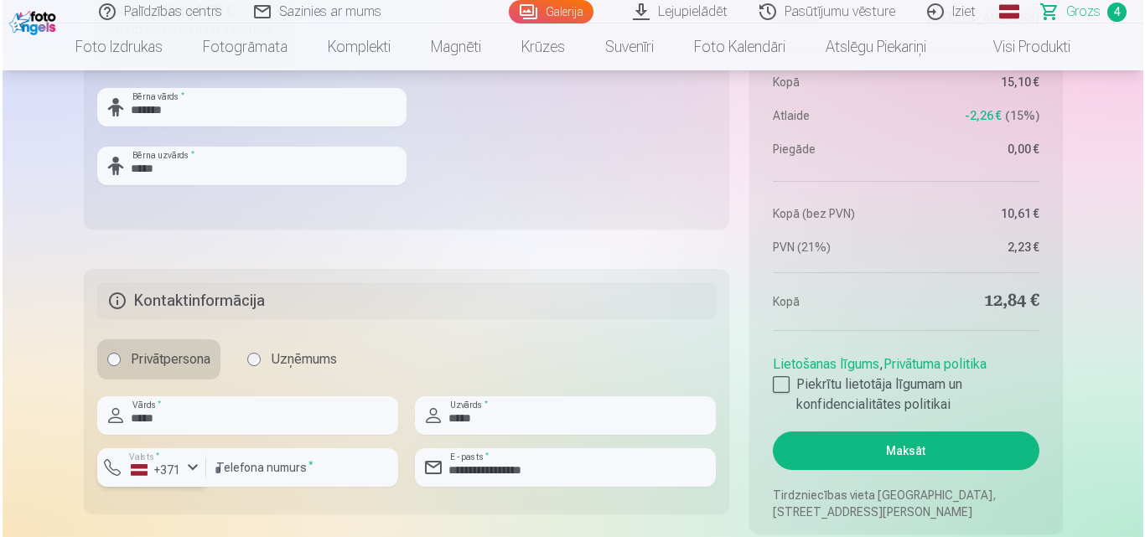
scroll to position [1425, 0]
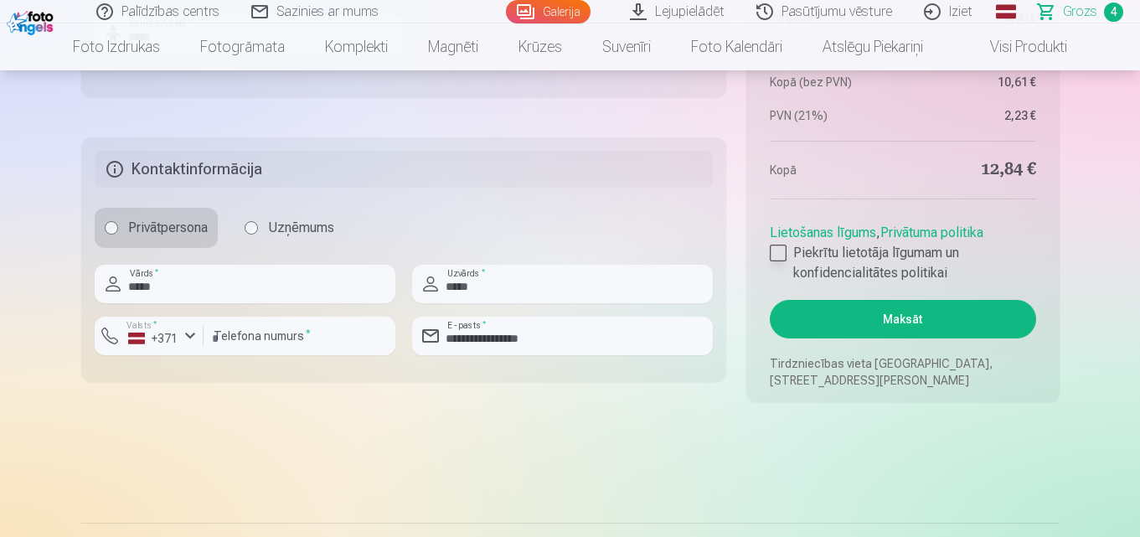
click at [773, 253] on div at bounding box center [778, 253] width 17 height 17
click at [869, 328] on button "Maksāt" at bounding box center [903, 319] width 266 height 39
